Goal: Task Accomplishment & Management: Manage account settings

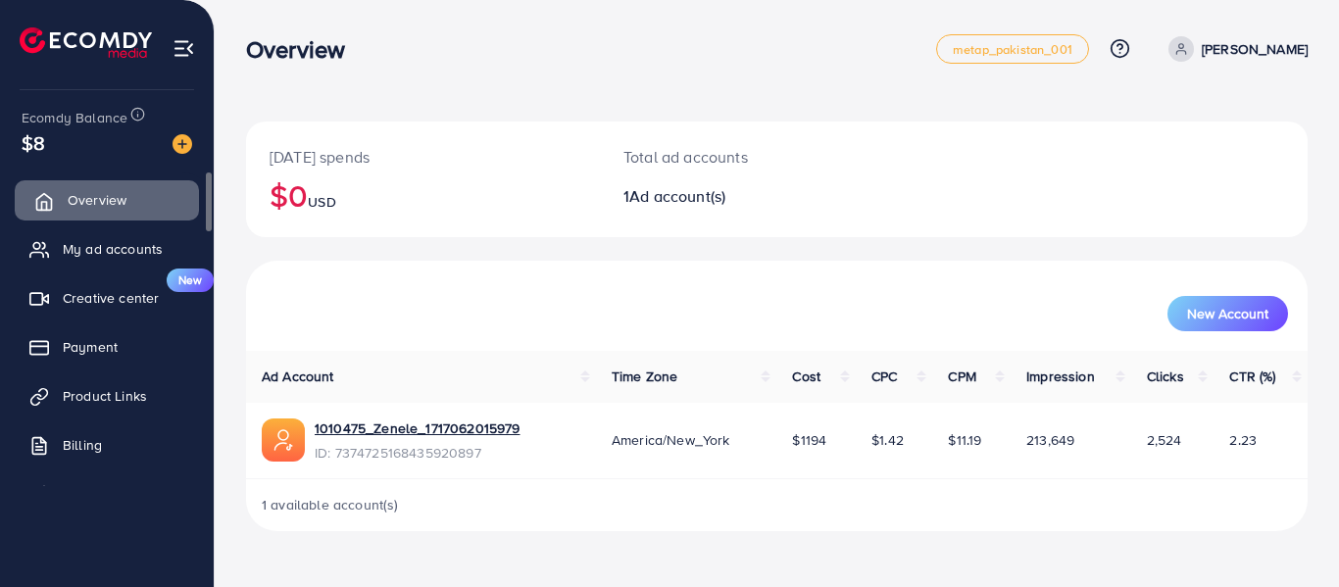
click at [89, 203] on span "Overview" at bounding box center [97, 200] width 59 height 20
click at [96, 249] on span "My ad accounts" at bounding box center [118, 249] width 100 height 20
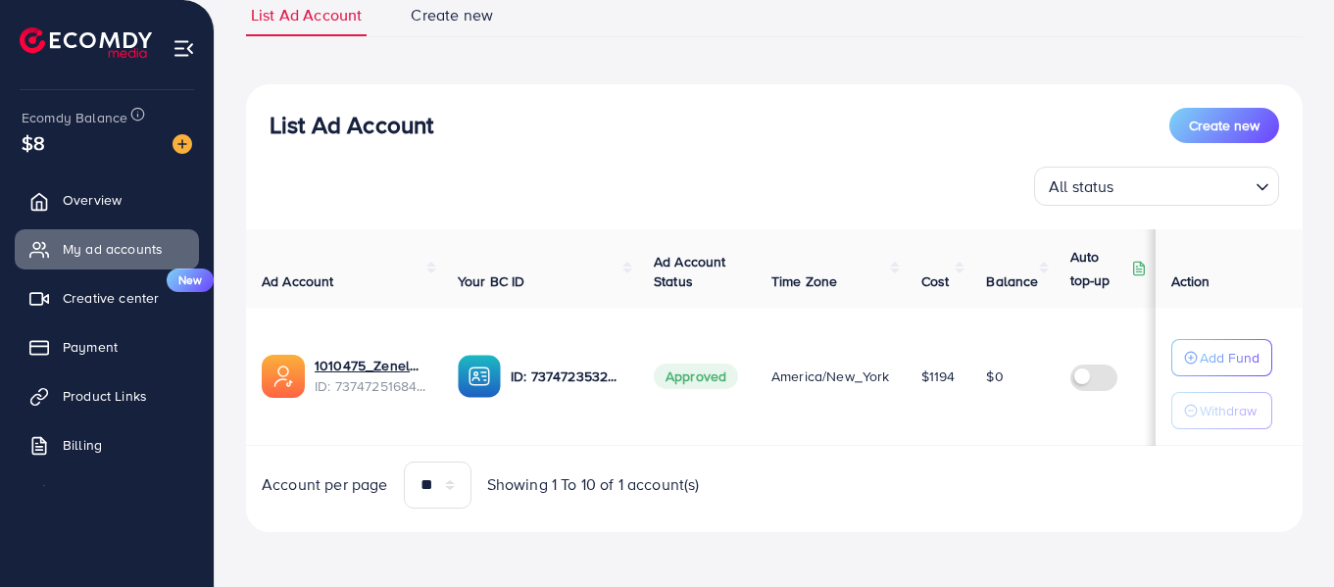
scroll to position [156, 0]
click at [1230, 350] on p "Add Fund" at bounding box center [1230, 358] width 60 height 24
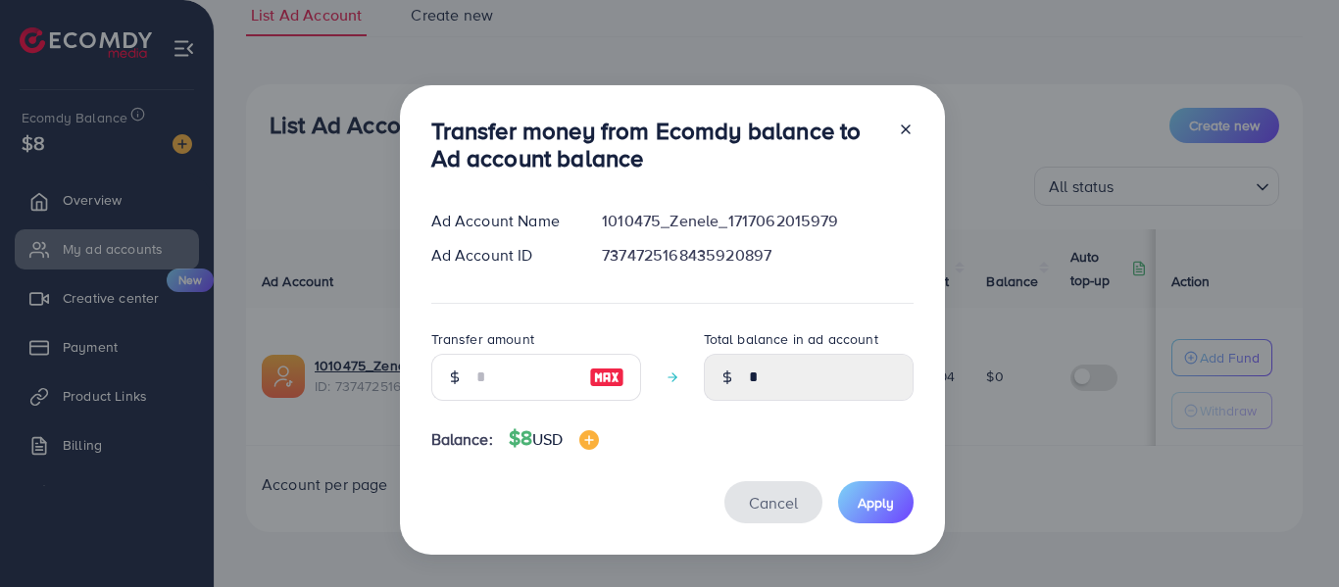
click at [757, 502] on span "Cancel" at bounding box center [773, 503] width 49 height 22
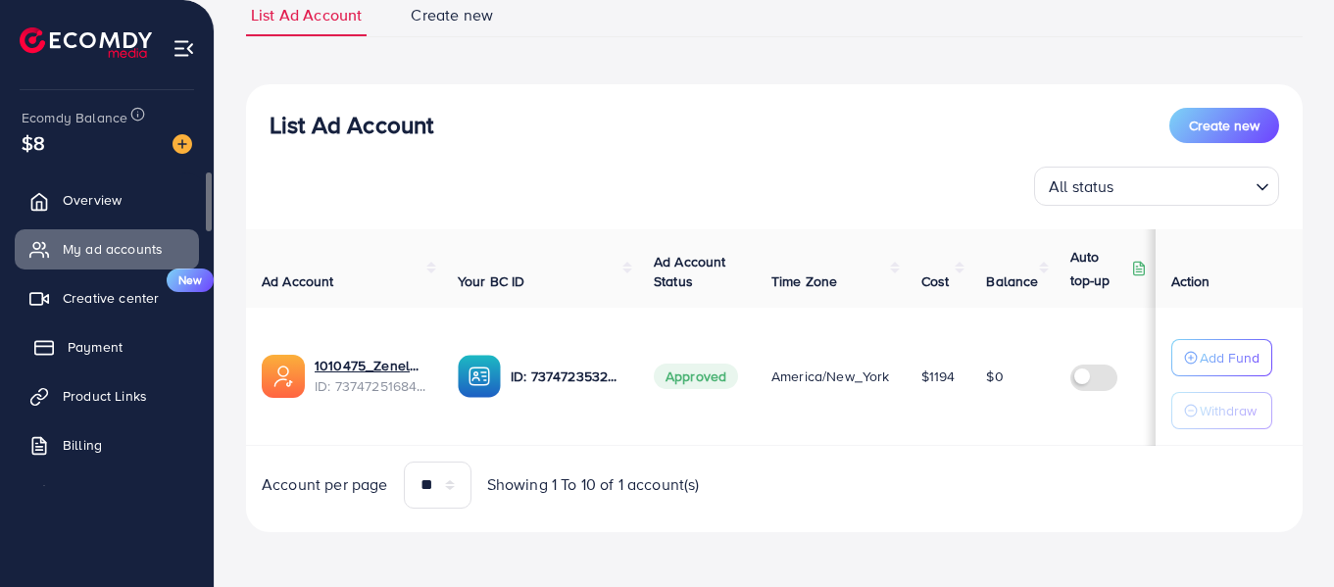
click at [95, 350] on span "Payment" at bounding box center [95, 347] width 55 height 20
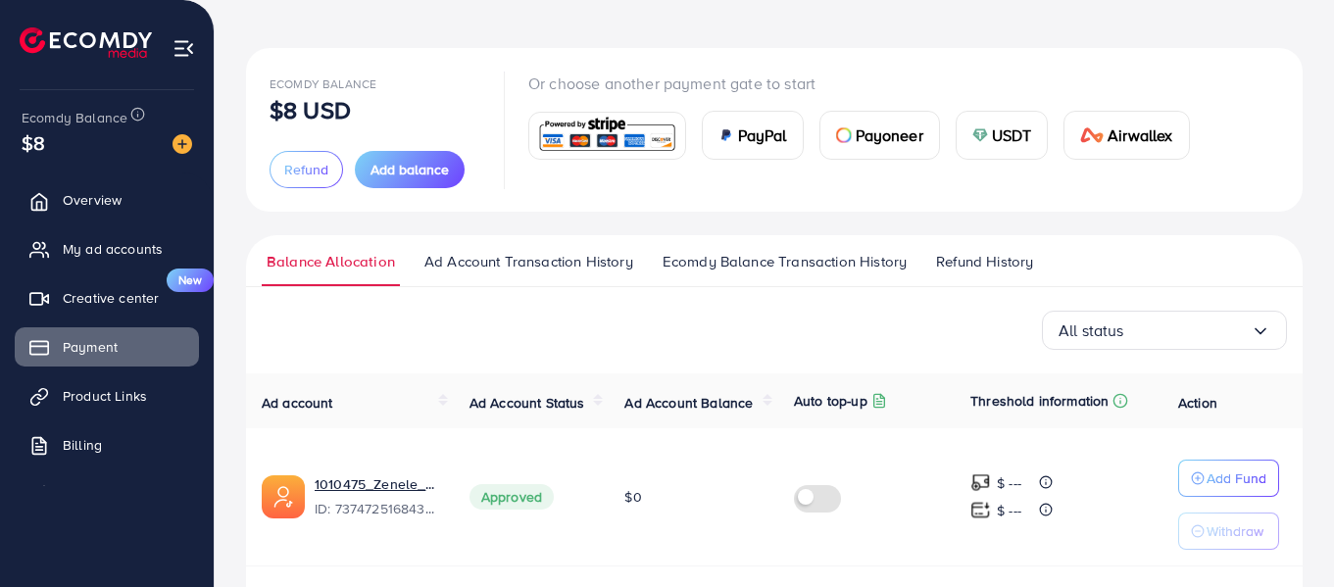
scroll to position [73, 0]
click at [525, 269] on span "Ad Account Transaction History" at bounding box center [528, 263] width 209 height 22
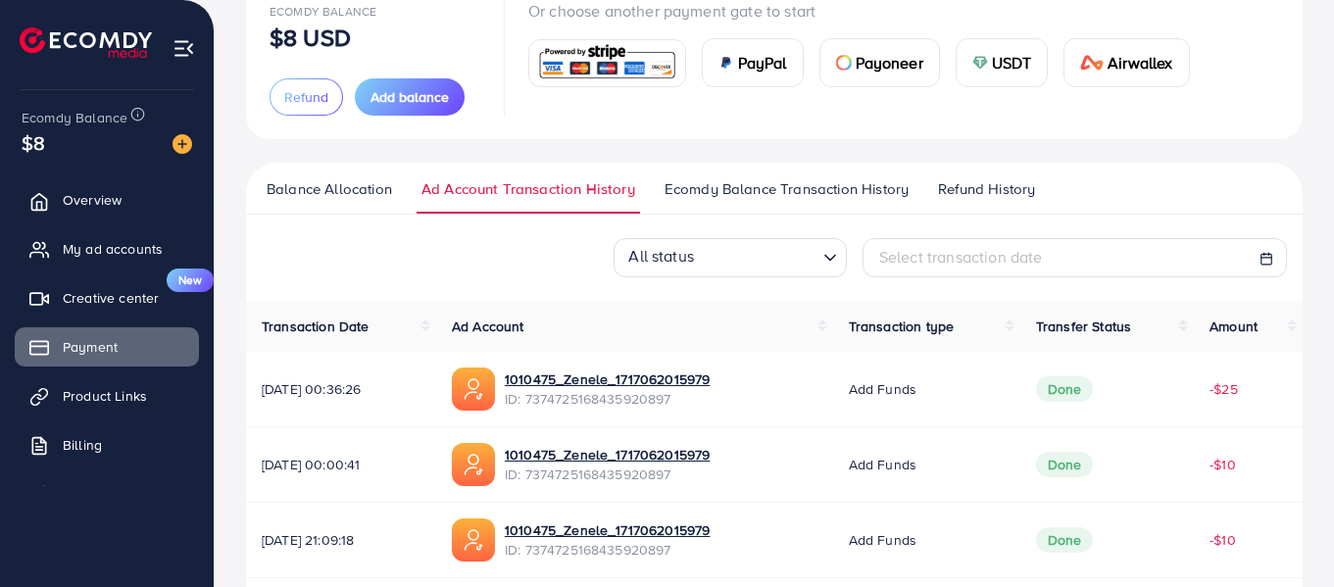
scroll to position [145, 0]
click at [720, 193] on span "Ecomdy Balance Transaction History" at bounding box center [786, 190] width 244 height 22
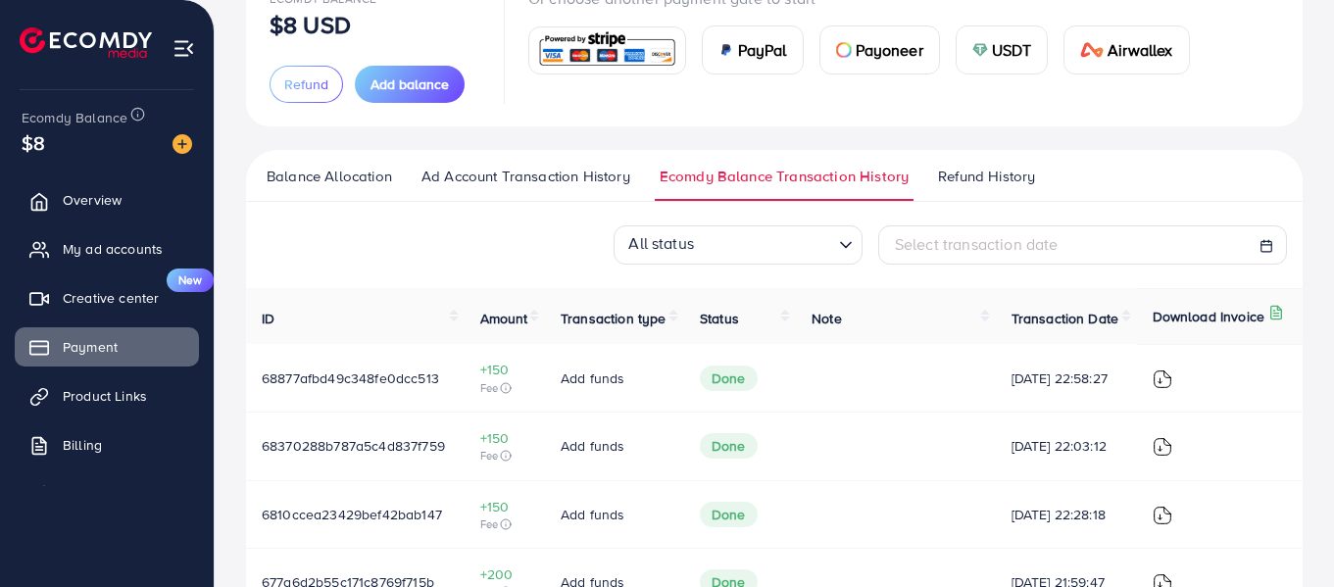
scroll to position [165, 0]
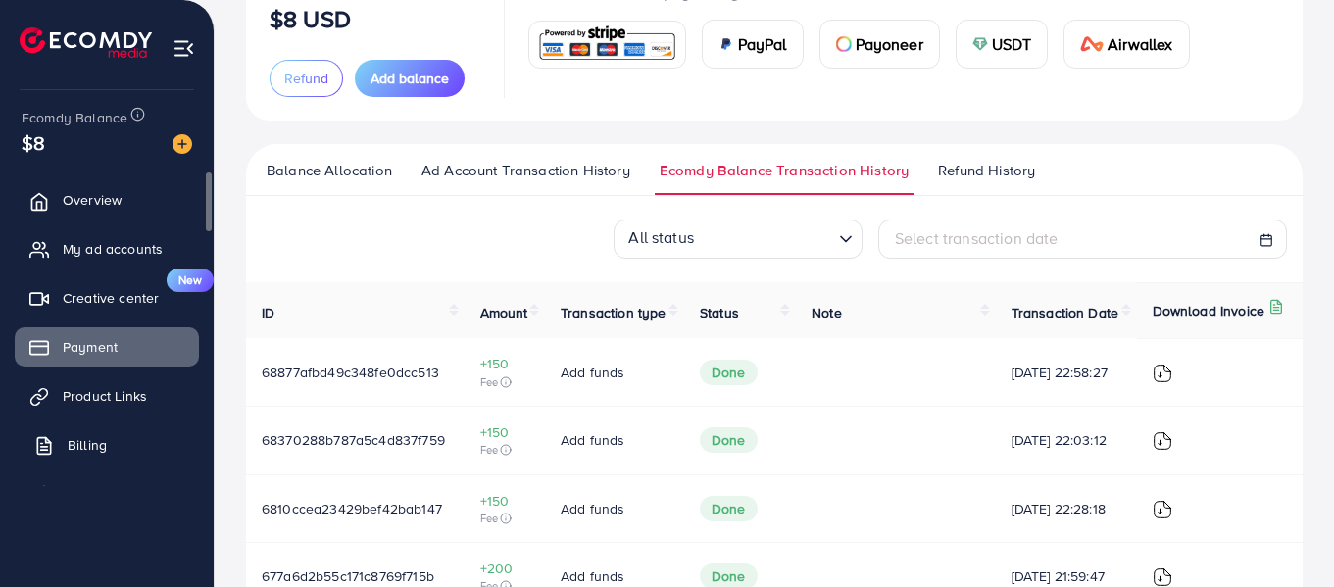
click at [77, 443] on span "Billing" at bounding box center [87, 445] width 39 height 20
